Goal: Ask a question

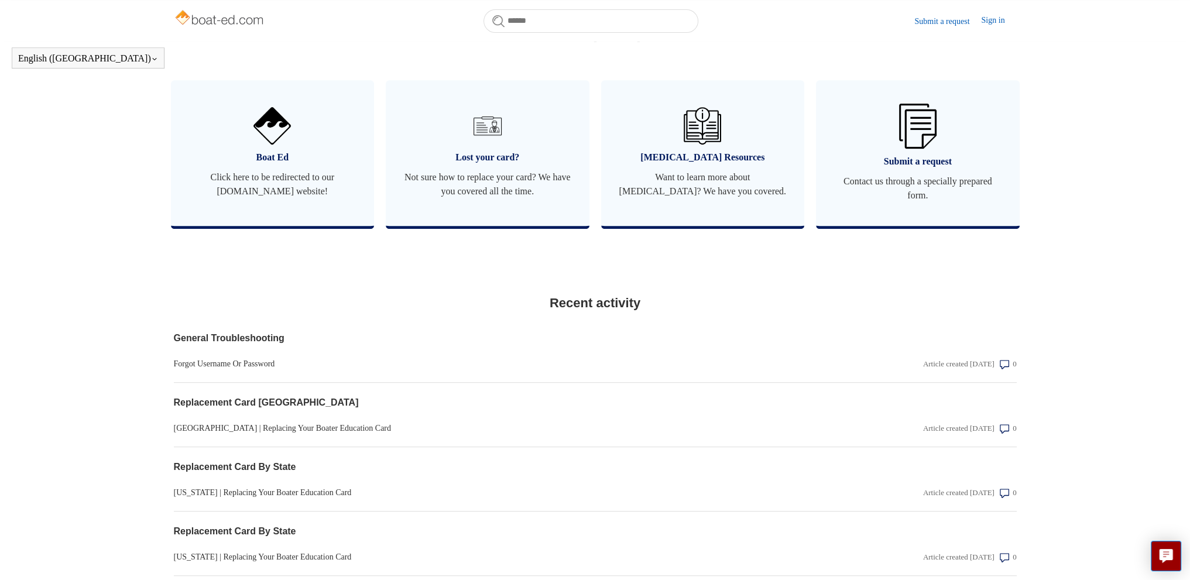
scroll to position [512, 0]
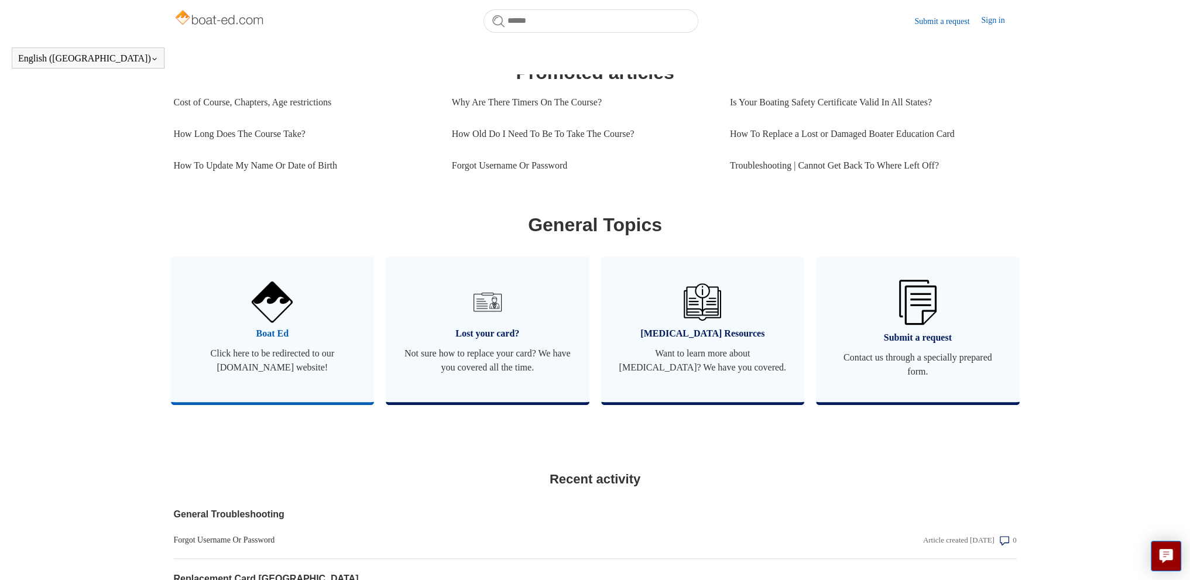
click at [284, 341] on span "Boat Ed" at bounding box center [273, 334] width 169 height 14
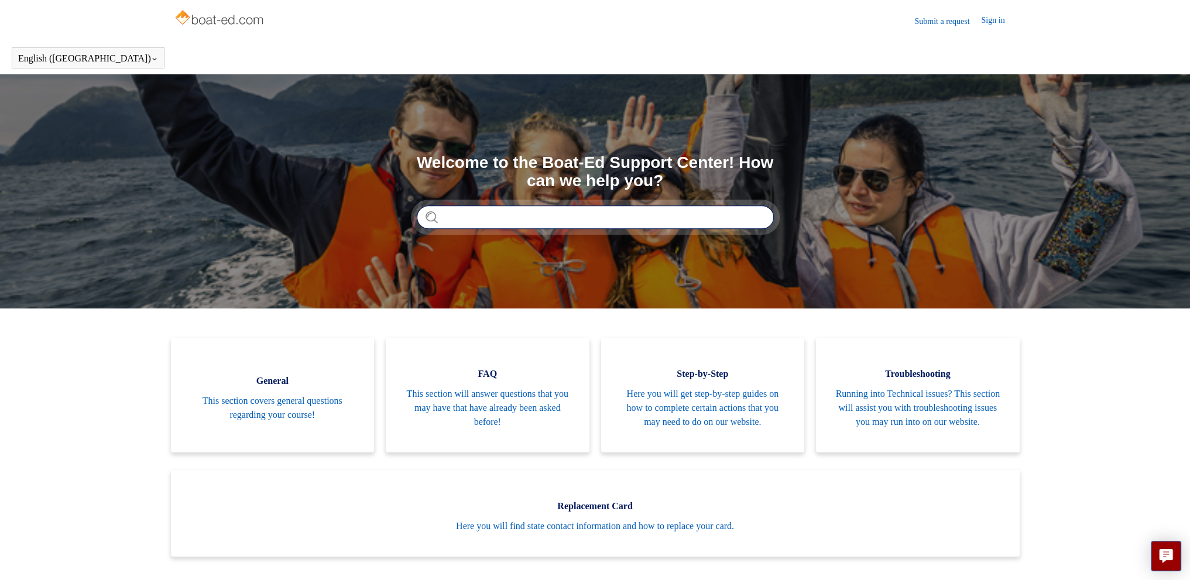
click at [510, 220] on input "Search" at bounding box center [595, 217] width 357 height 23
type input "**********"
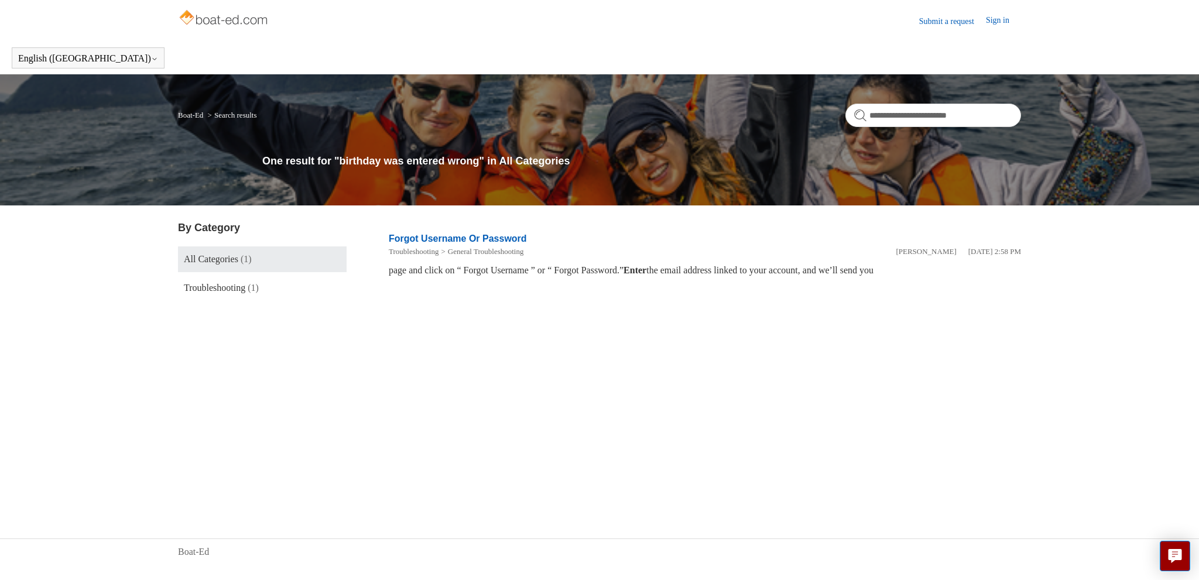
click at [944, 20] on link "Submit a request" at bounding box center [952, 21] width 67 height 12
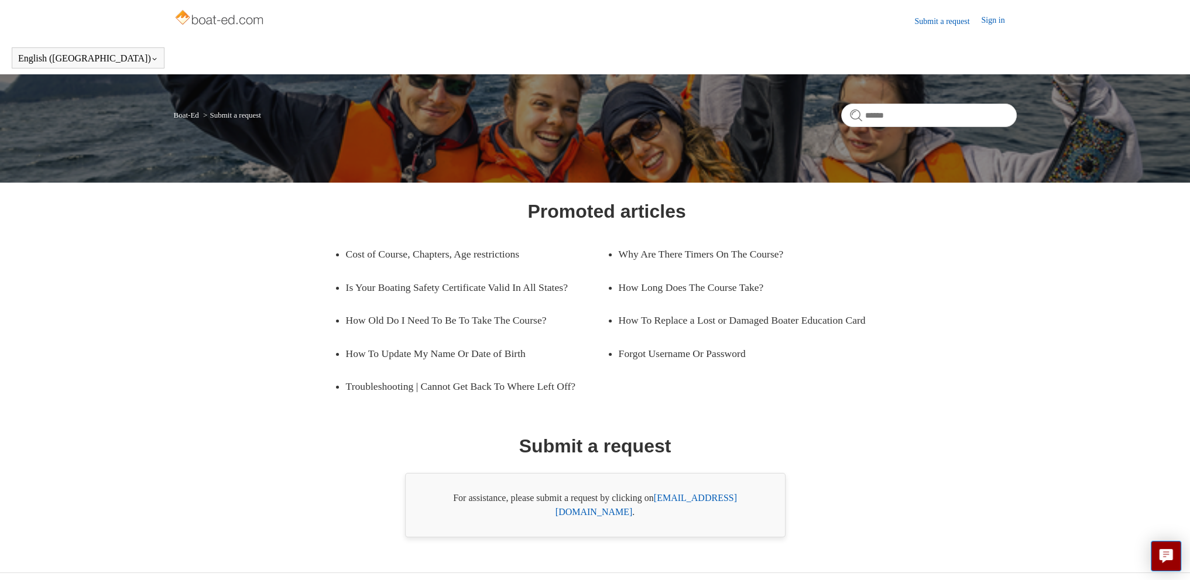
scroll to position [19, 0]
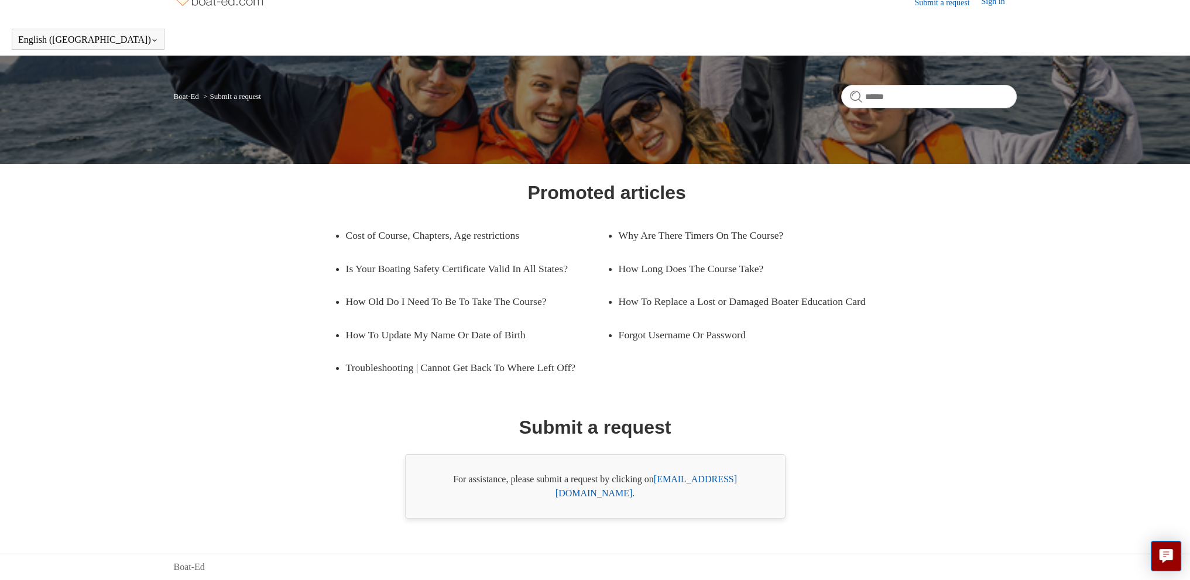
click at [706, 494] on link "support@boat-ed.com" at bounding box center [647, 486] width 182 height 24
